Goal: Navigation & Orientation: Understand site structure

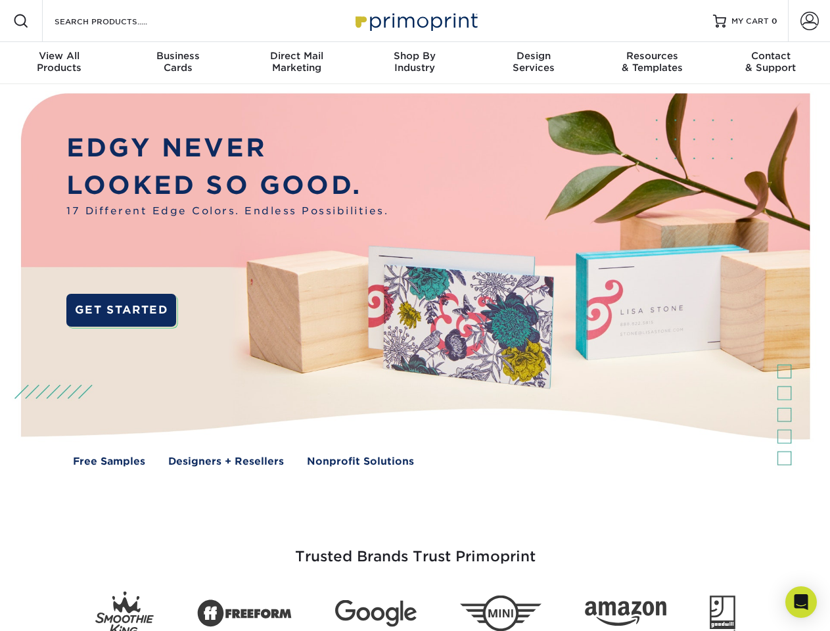
click at [415, 315] on img at bounding box center [415, 289] width 822 height 411
click at [21, 21] on span at bounding box center [21, 21] width 16 height 16
click at [809, 21] on span at bounding box center [809, 21] width 18 height 18
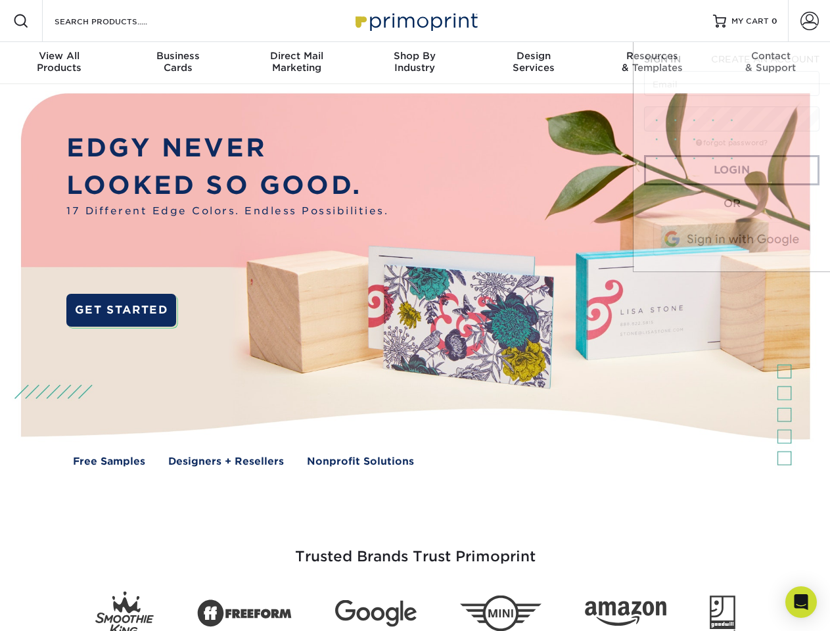
click at [59, 63] on div "View All Products" at bounding box center [59, 62] width 118 height 24
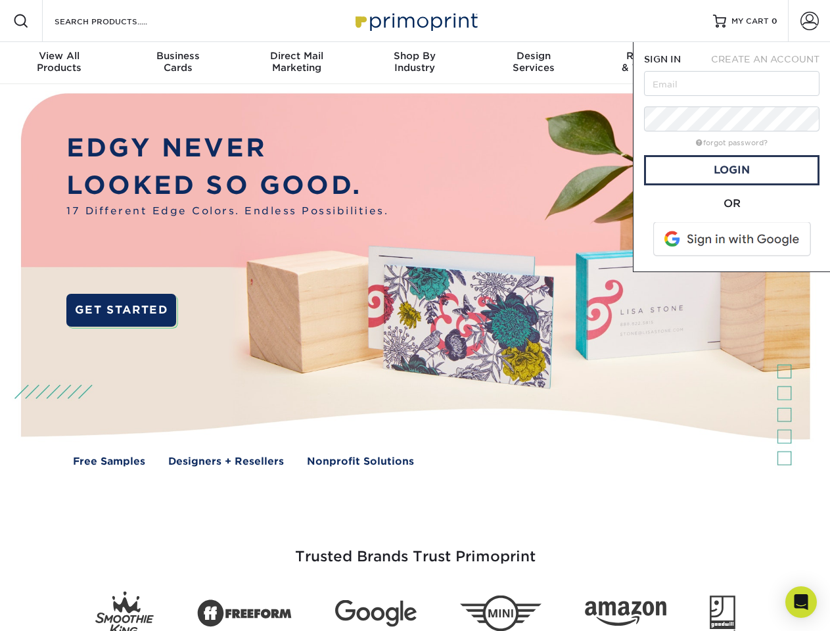
click at [177, 63] on div "Business Cards" at bounding box center [177, 62] width 118 height 24
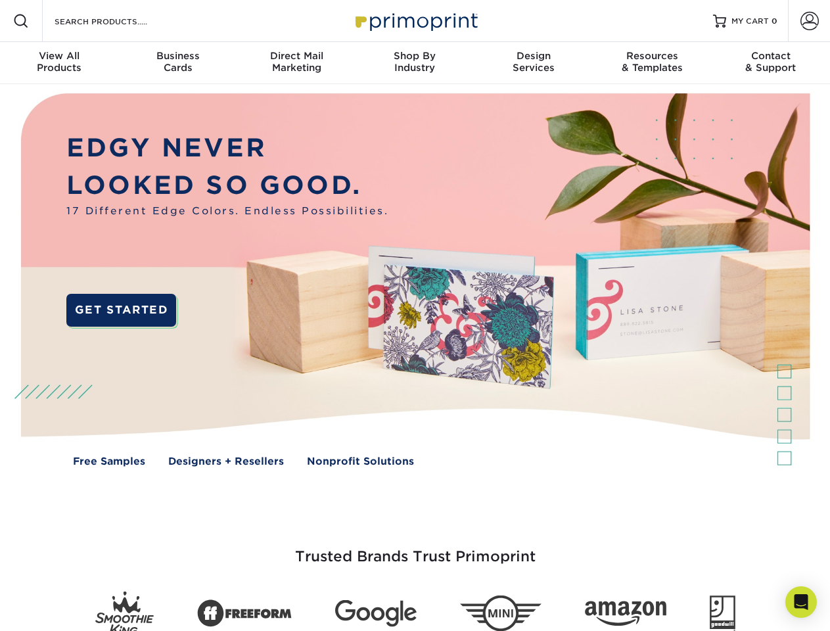
click at [296, 63] on div "Direct Mail Marketing" at bounding box center [296, 62] width 118 height 24
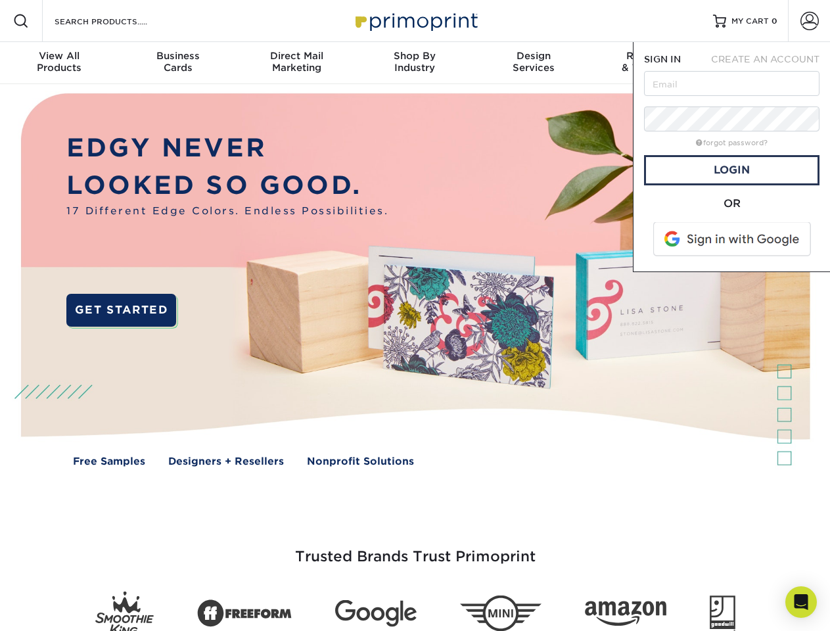
click at [415, 63] on div "Shop By Industry" at bounding box center [415, 62] width 118 height 24
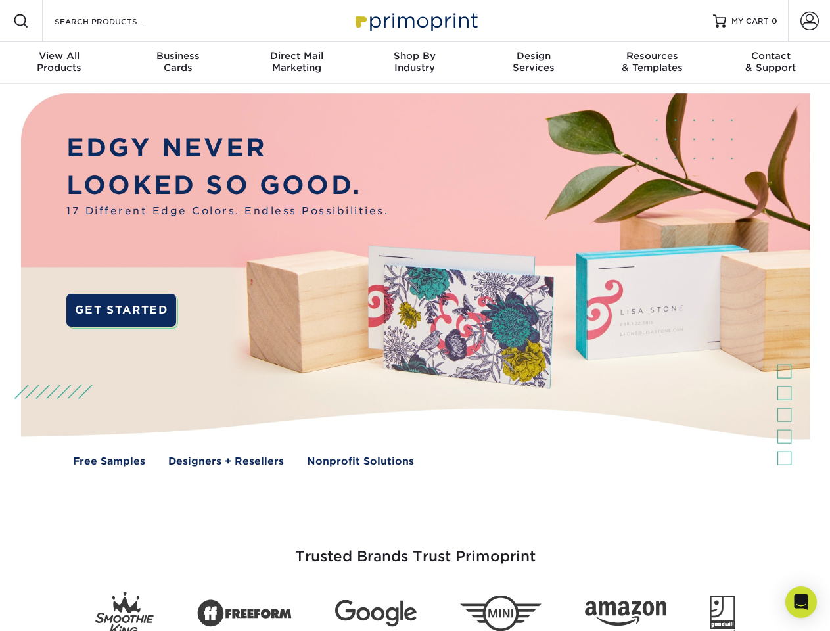
click at [534, 63] on div "Design Services" at bounding box center [534, 62] width 118 height 24
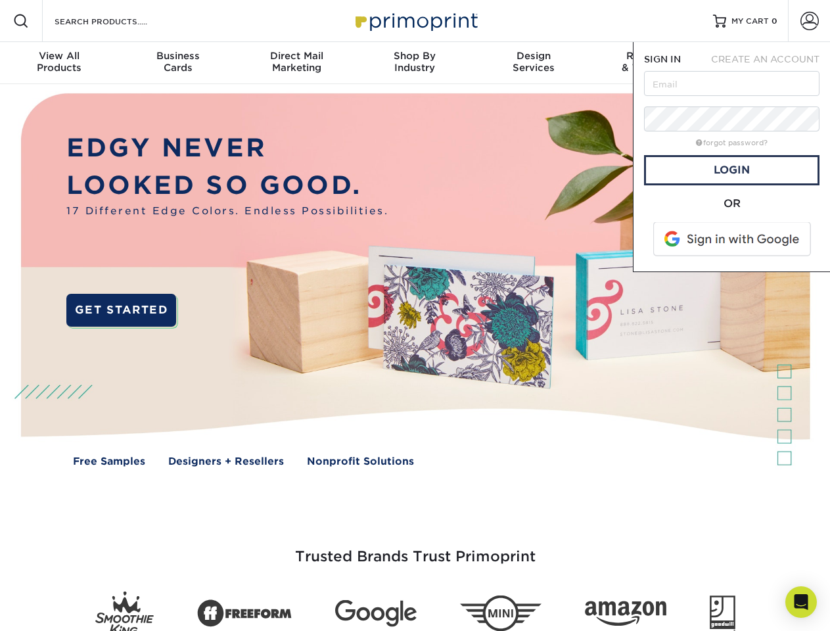
click at [652, 63] on span "SIGN IN" at bounding box center [662, 59] width 37 height 11
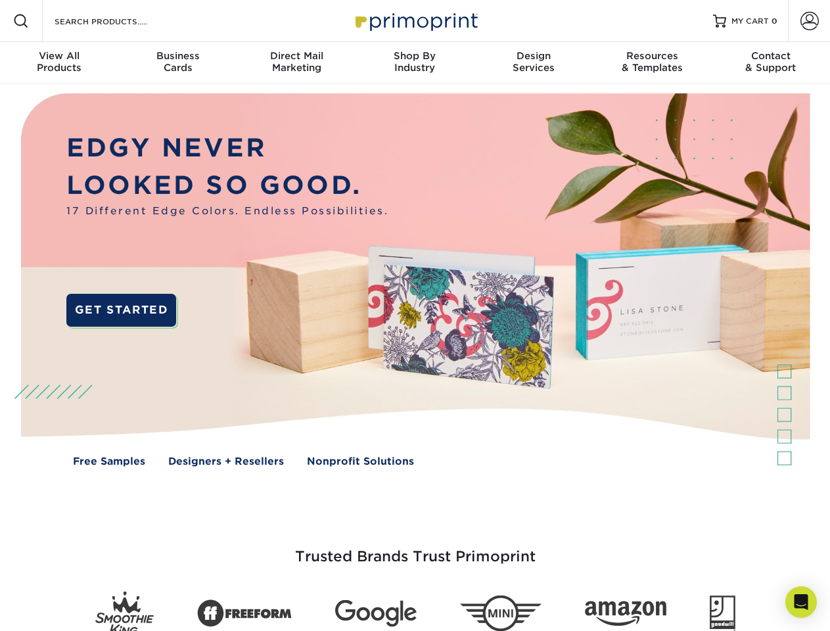
click at [771, 63] on div "Contact & Support" at bounding box center [771, 62] width 118 height 24
